Goal: Find specific page/section: Find specific page/section

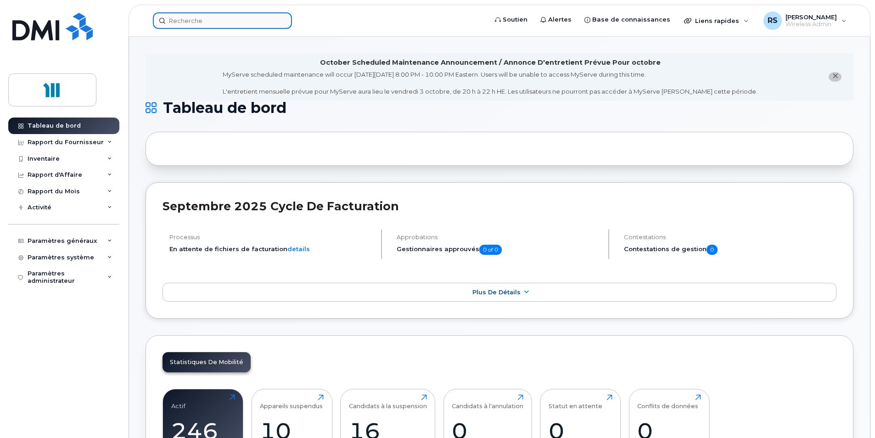
click at [221, 24] on input at bounding box center [222, 20] width 139 height 17
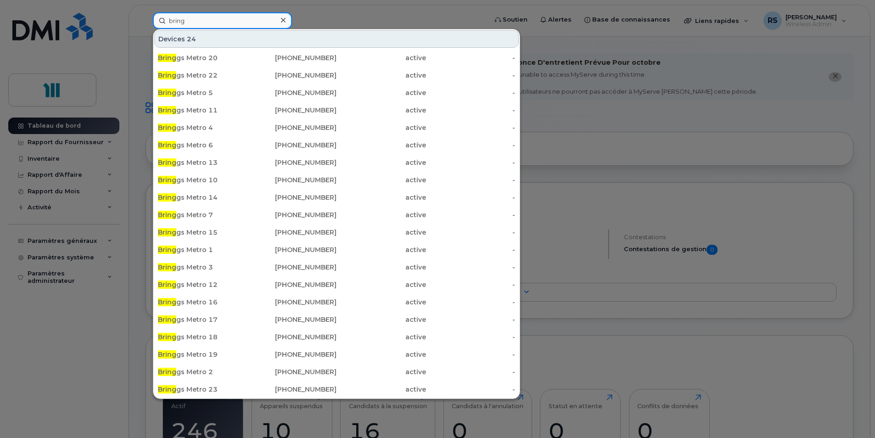
type input "bring4"
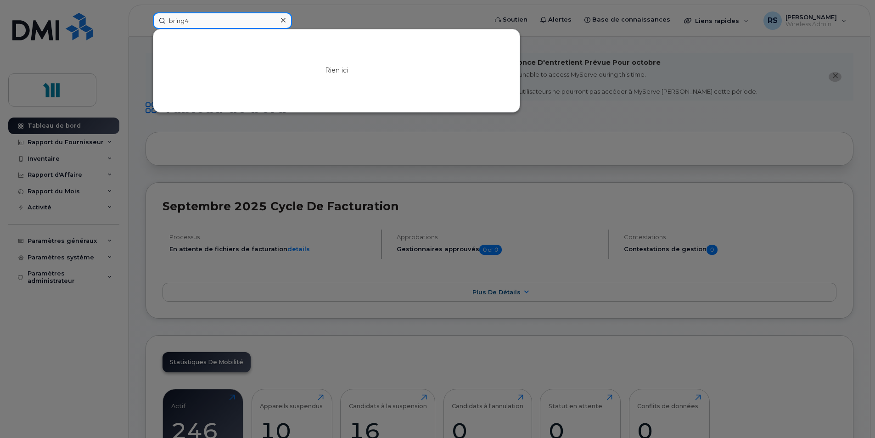
click at [230, 23] on input "bring4" at bounding box center [222, 20] width 139 height 17
drag, startPoint x: 220, startPoint y: 22, endPoint x: 163, endPoint y: 22, distance: 57.4
click at [163, 22] on input "bring4" at bounding box center [222, 20] width 139 height 17
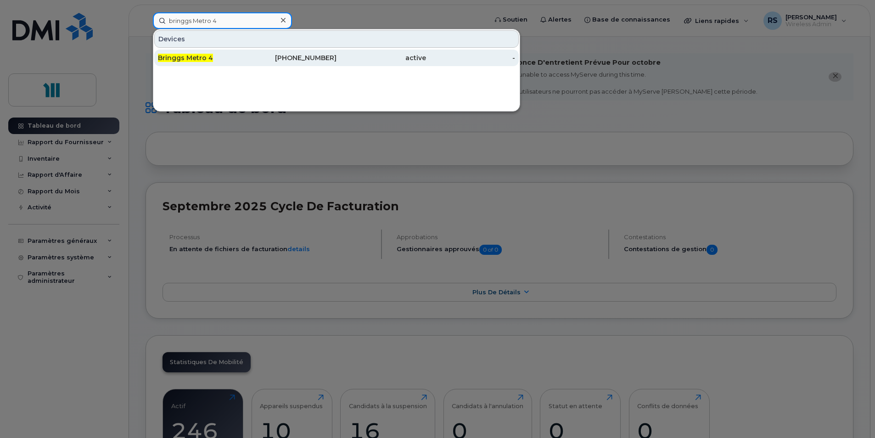
type input "bringgs Metro 4"
click at [204, 57] on span "Bringgs Metro 4" at bounding box center [185, 58] width 55 height 8
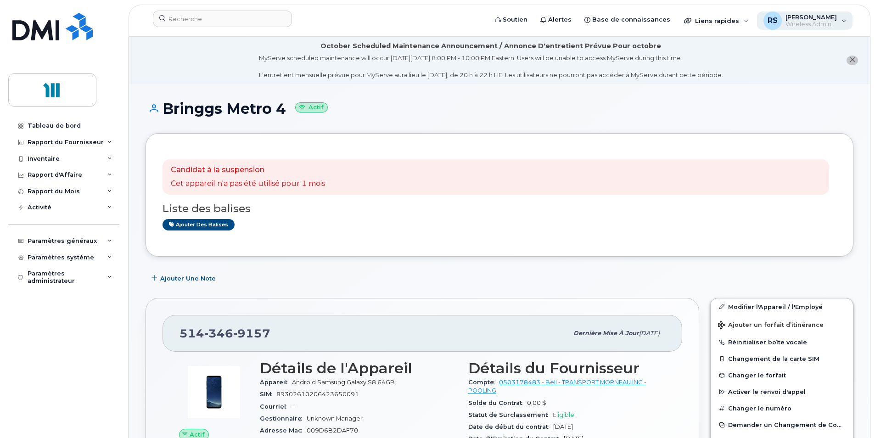
click at [841, 21] on div "RS [PERSON_NAME] Wireless Admin" at bounding box center [805, 20] width 96 height 18
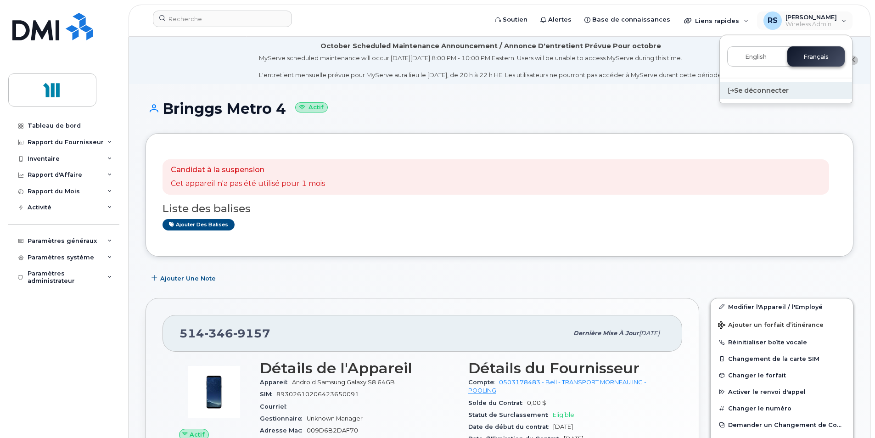
click at [770, 89] on div "Se déconnecter" at bounding box center [786, 90] width 132 height 17
